Goal: Task Accomplishment & Management: Complete application form

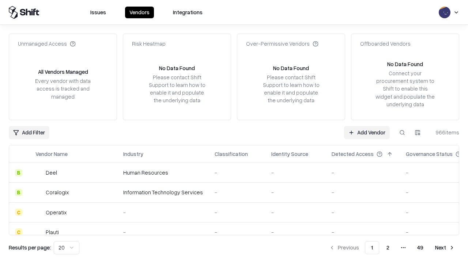
click at [367, 132] on link "Add Vendor" at bounding box center [367, 132] width 46 height 13
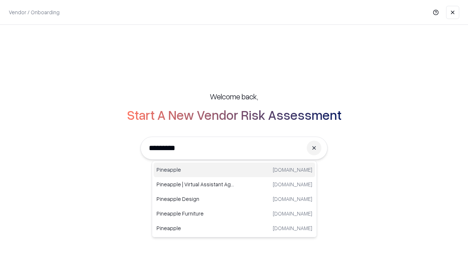
click at [234, 170] on div "Pineapple [DOMAIN_NAME]" at bounding box center [235, 170] width 162 height 15
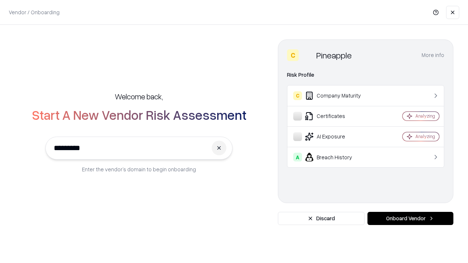
type input "*********"
click at [410, 219] on button "Onboard Vendor" at bounding box center [411, 218] width 86 height 13
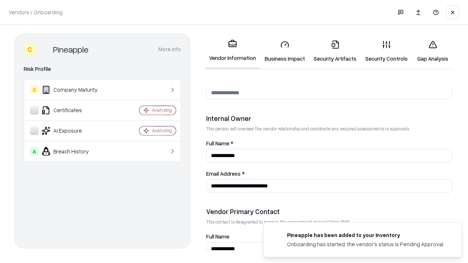
scroll to position [379, 0]
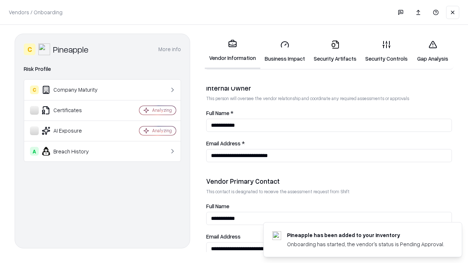
click at [285, 51] on link "Business Impact" at bounding box center [284, 51] width 49 height 34
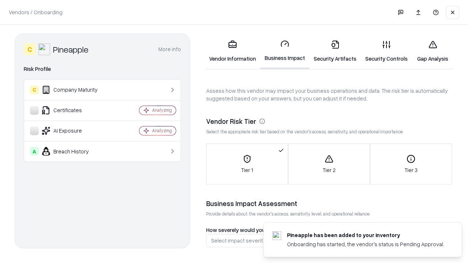
click at [433, 51] on link "Gap Analysis" at bounding box center [432, 51] width 41 height 34
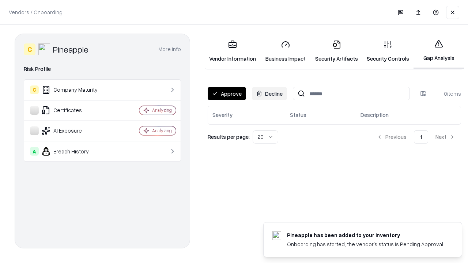
click at [227, 94] on button "Approve" at bounding box center [227, 93] width 38 height 13
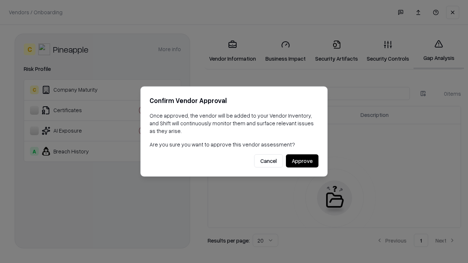
click at [302, 161] on button "Approve" at bounding box center [302, 161] width 33 height 13
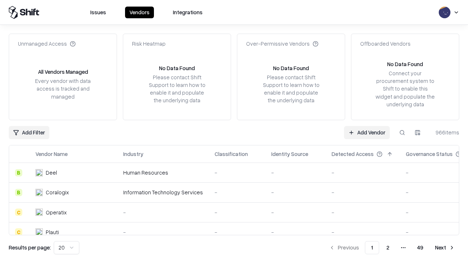
type input "*********"
click at [367, 132] on link "Add Vendor" at bounding box center [367, 132] width 46 height 13
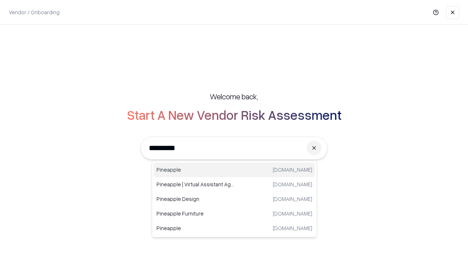
click at [234, 170] on div "Pineapple [DOMAIN_NAME]" at bounding box center [235, 170] width 162 height 15
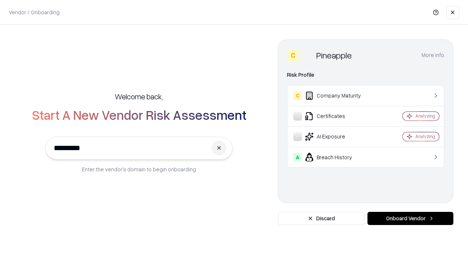
type input "*********"
click at [410, 219] on button "Onboard Vendor" at bounding box center [411, 218] width 86 height 13
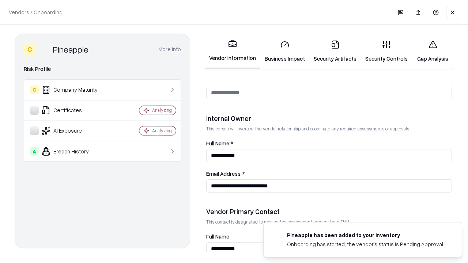
scroll to position [379, 0]
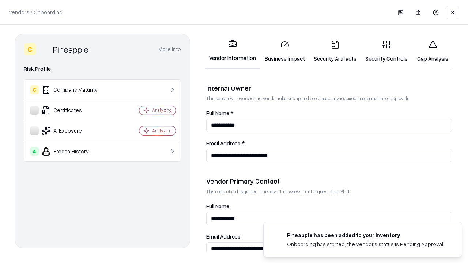
click at [433, 51] on link "Gap Analysis" at bounding box center [432, 51] width 41 height 34
